Goal: Transaction & Acquisition: Subscribe to service/newsletter

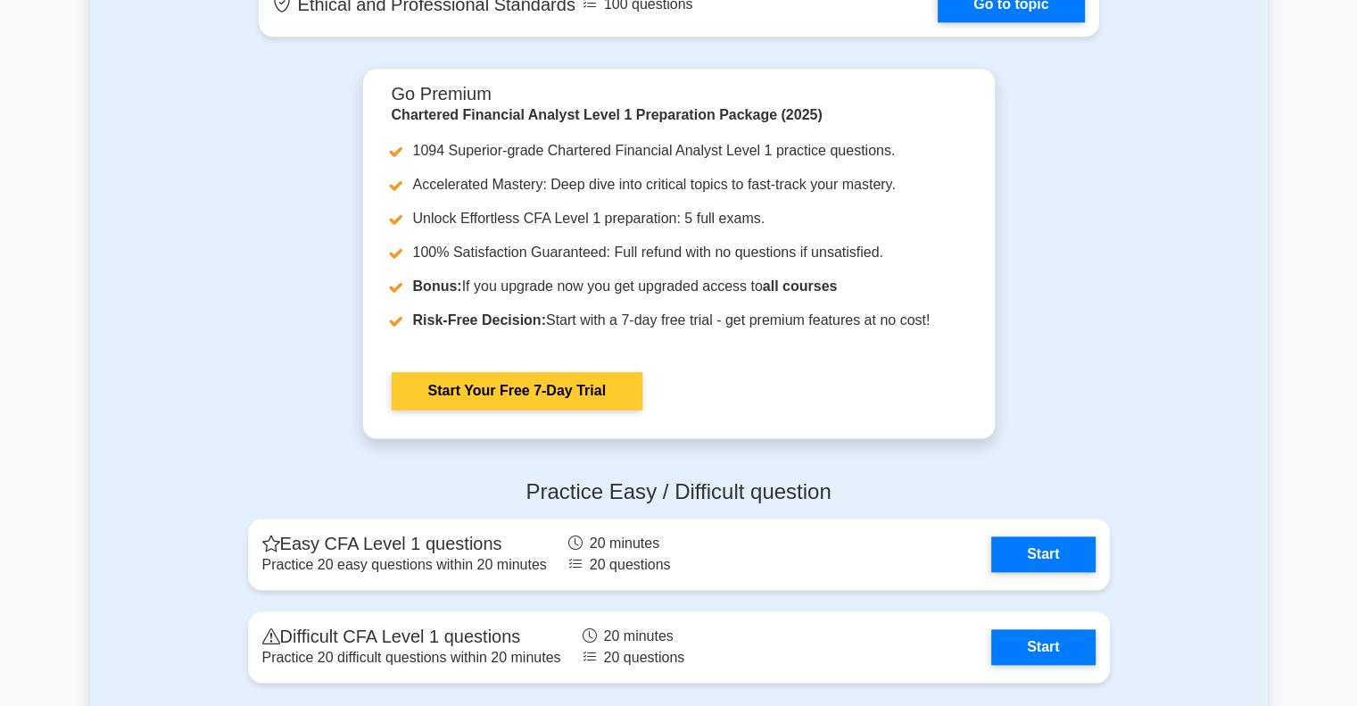
scroll to position [1844, 0]
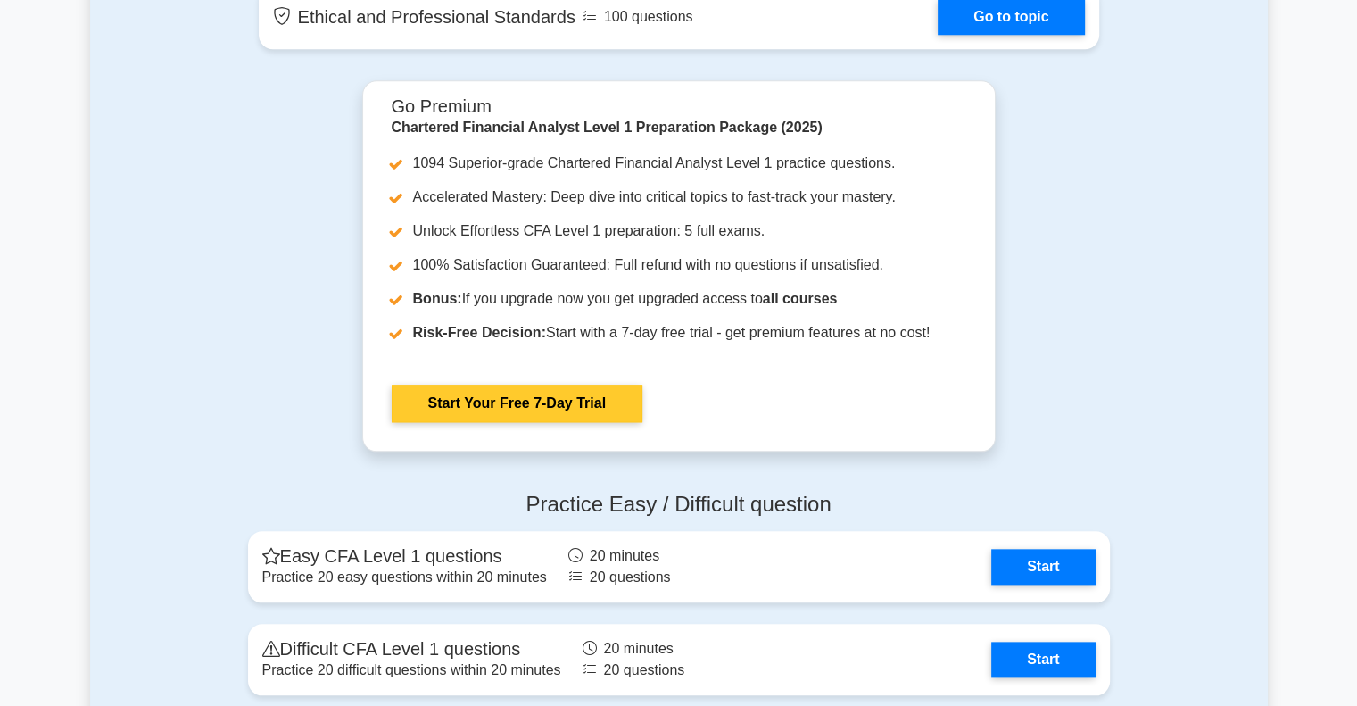
click at [562, 385] on link "Start Your Free 7-Day Trial" at bounding box center [517, 403] width 251 height 37
click at [511, 399] on link "Start Your Free 7-Day Trial" at bounding box center [517, 403] width 251 height 37
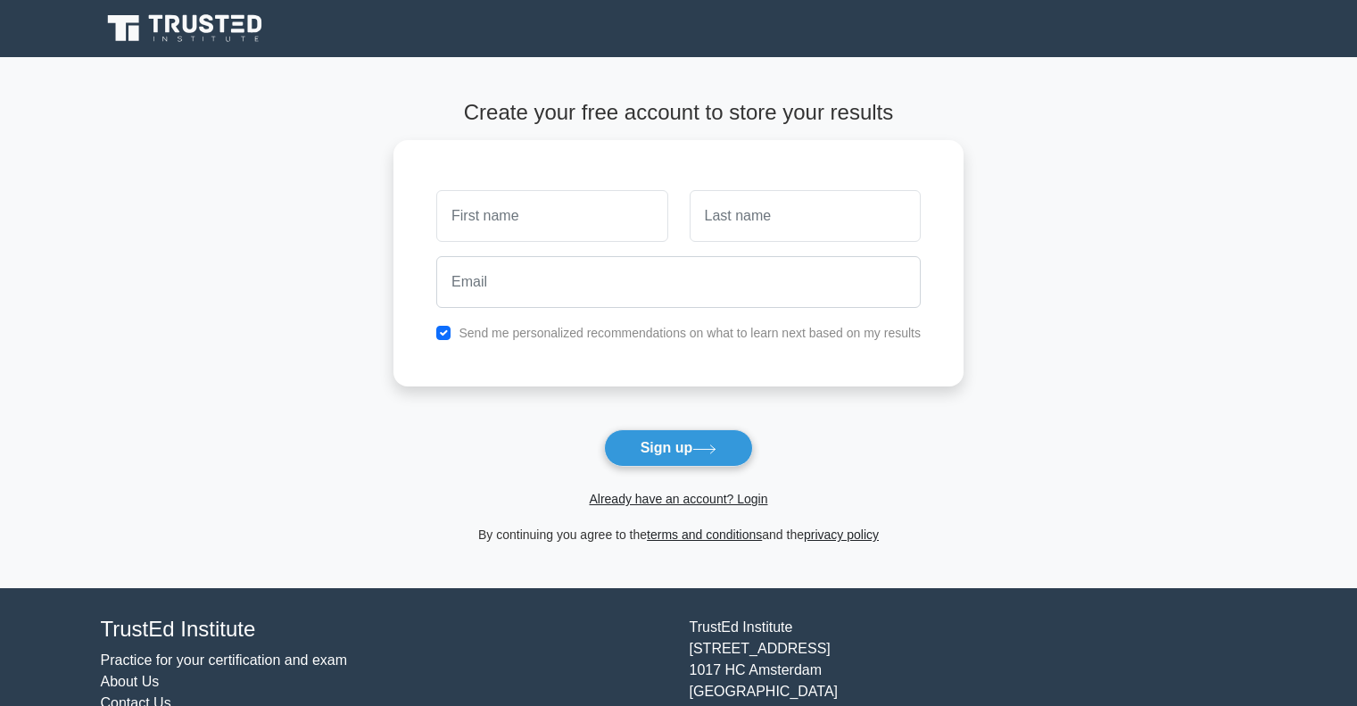
click at [593, 210] on input "text" at bounding box center [551, 216] width 231 height 52
